Goal: Navigation & Orientation: Find specific page/section

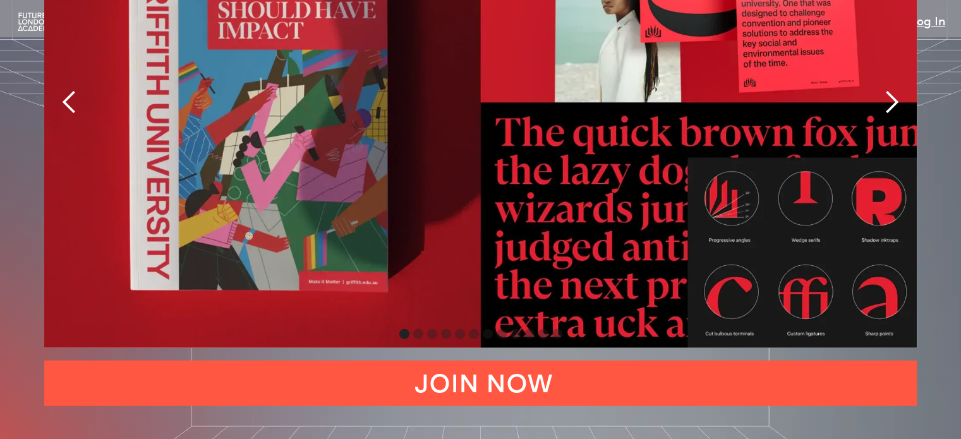
scroll to position [2694, 0]
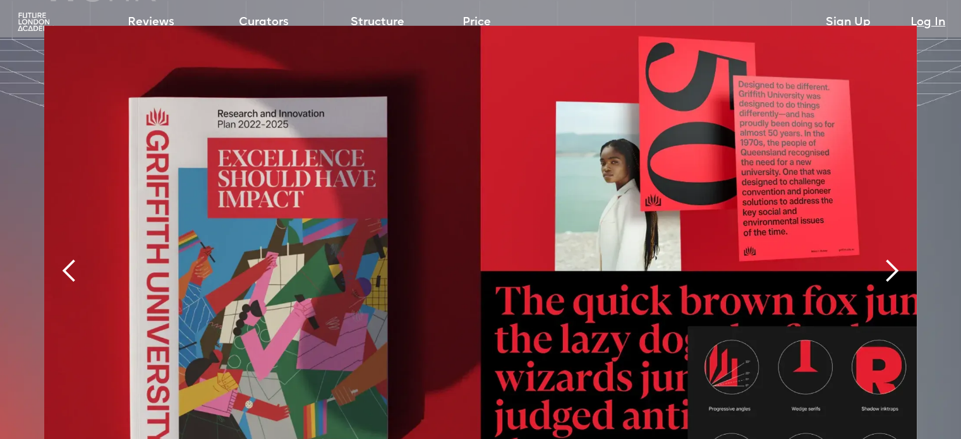
click at [892, 258] on div "next slide" at bounding box center [890, 270] width 25 height 25
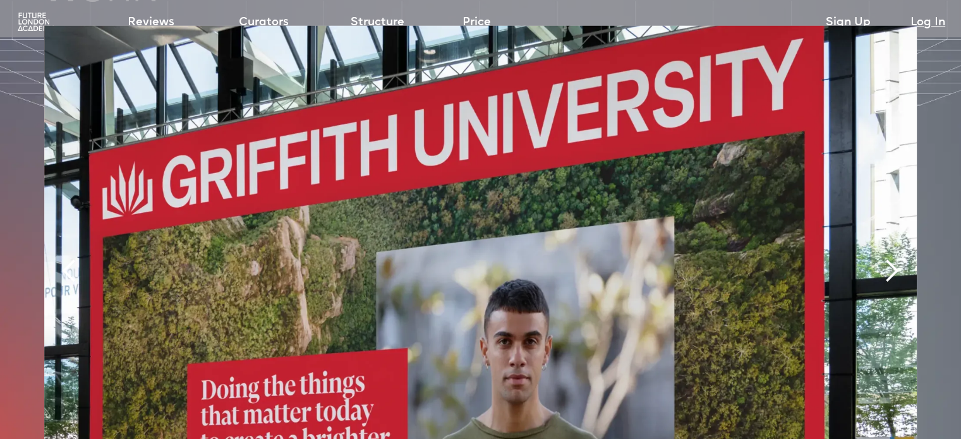
click at [892, 258] on div "next slide" at bounding box center [890, 270] width 25 height 25
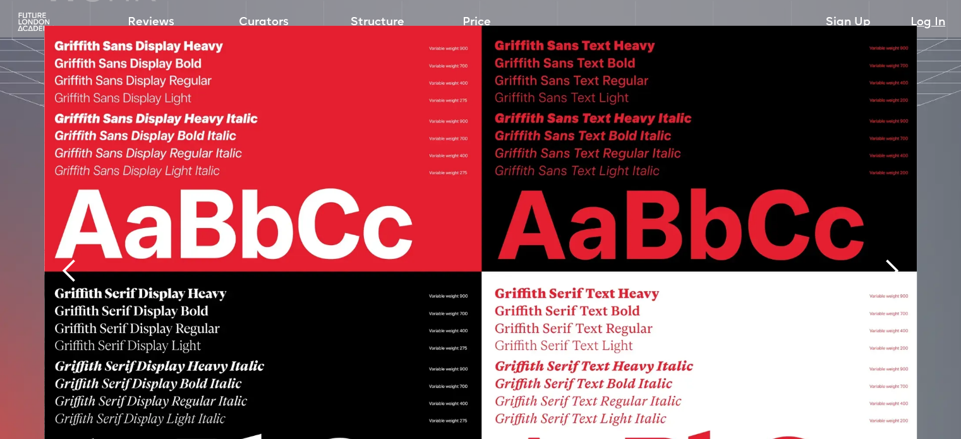
click at [892, 258] on div "next slide" at bounding box center [890, 270] width 25 height 25
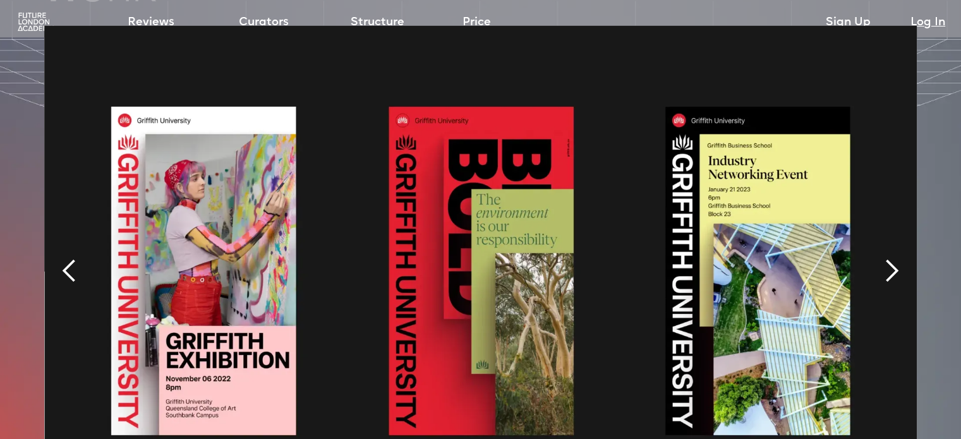
click at [892, 258] on div "next slide" at bounding box center [890, 270] width 25 height 25
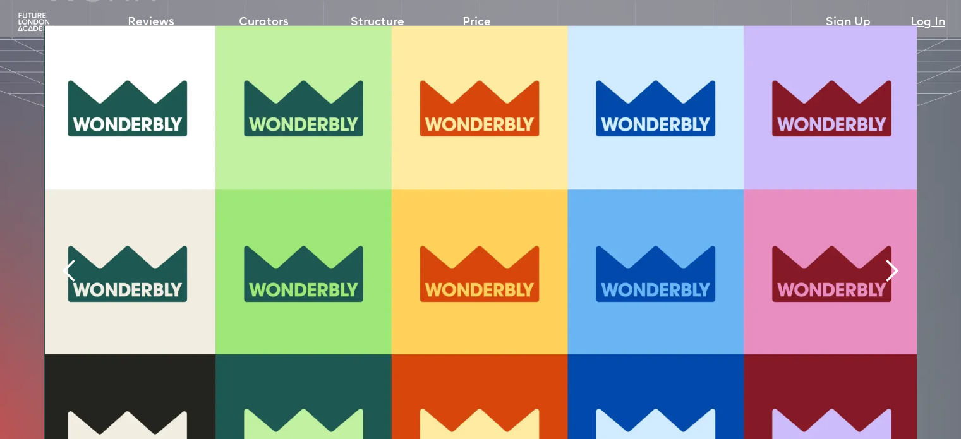
click at [892, 258] on div "next slide" at bounding box center [890, 270] width 25 height 25
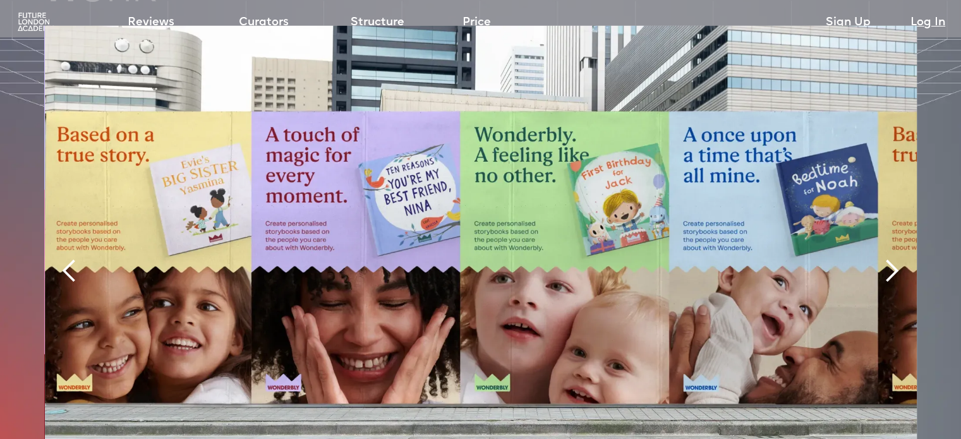
click at [892, 258] on div "next slide" at bounding box center [890, 270] width 25 height 25
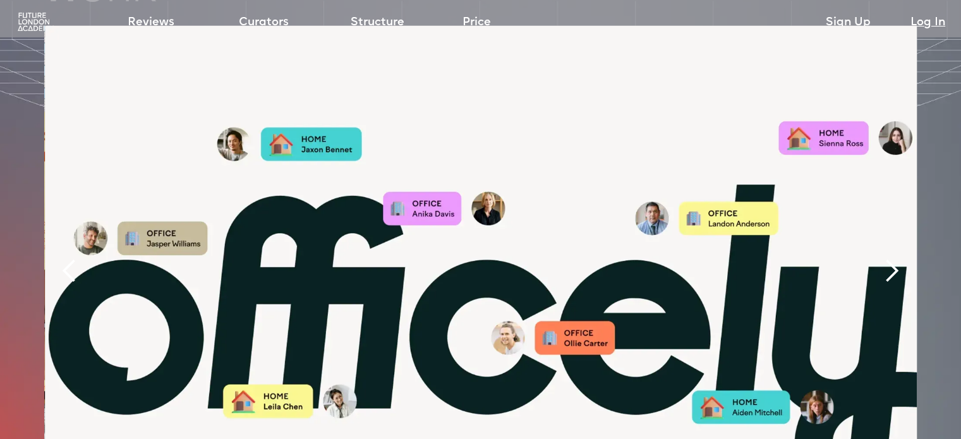
click at [892, 258] on div "next slide" at bounding box center [890, 270] width 25 height 25
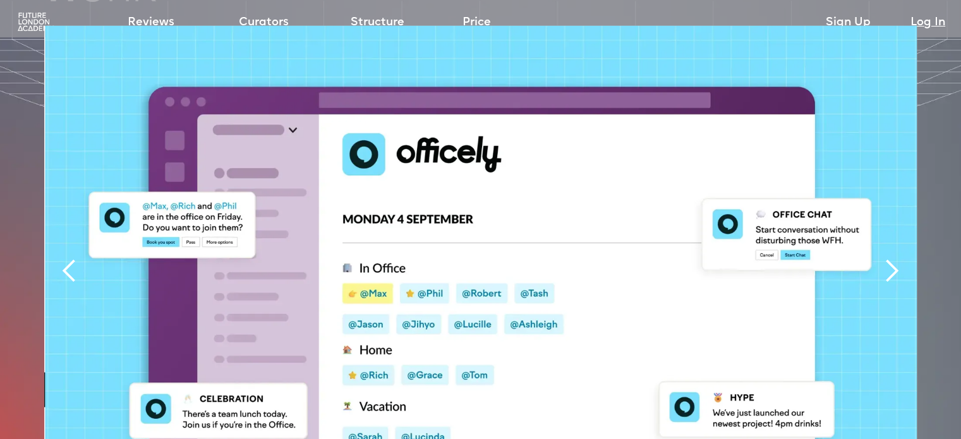
click at [892, 258] on div "next slide" at bounding box center [890, 270] width 25 height 25
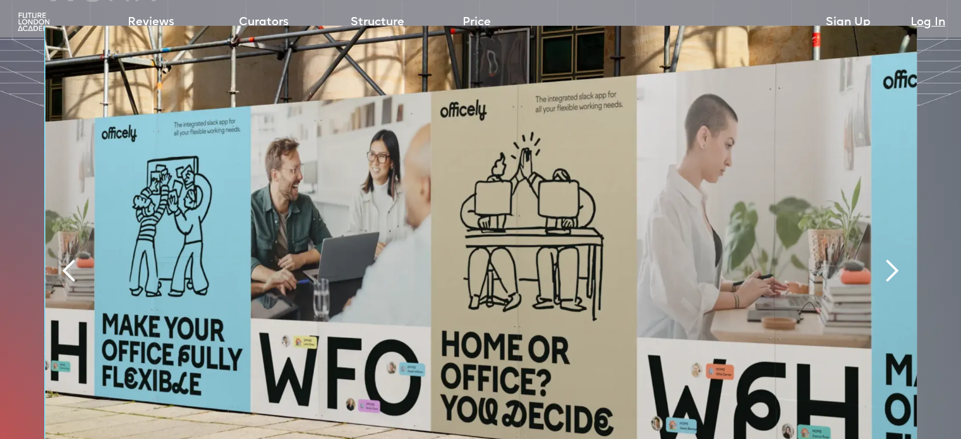
click at [892, 258] on div "next slide" at bounding box center [890, 270] width 25 height 25
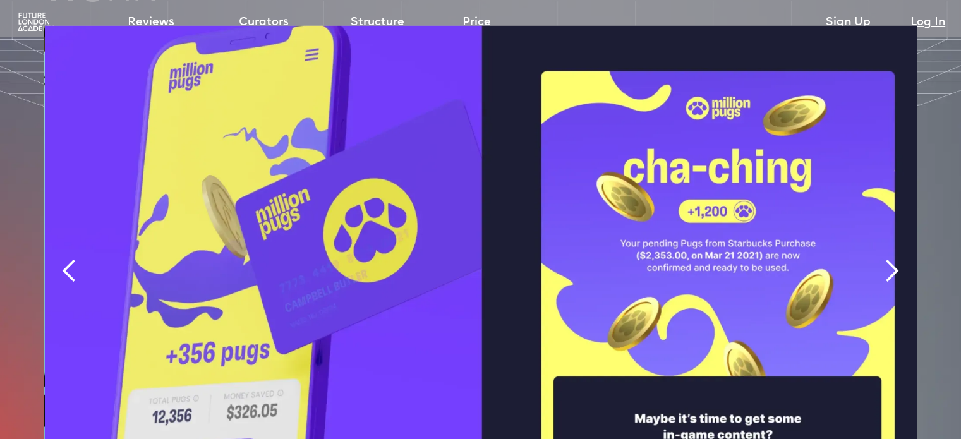
click at [892, 258] on div "next slide" at bounding box center [890, 270] width 25 height 25
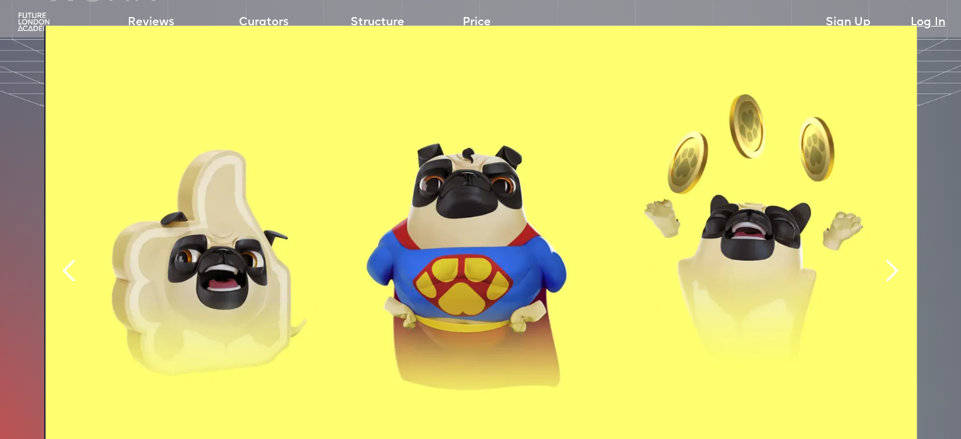
click at [892, 258] on div "next slide" at bounding box center [890, 270] width 25 height 25
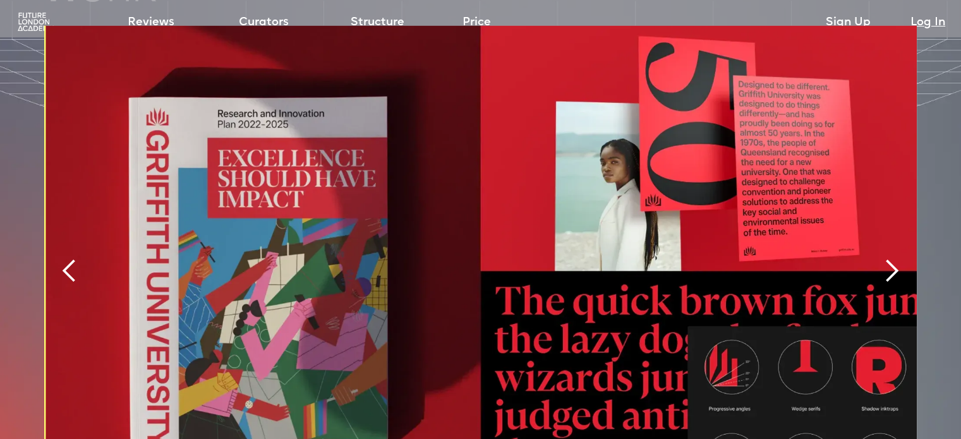
click at [892, 258] on div "next slide" at bounding box center [890, 270] width 25 height 25
